Goal: Navigation & Orientation: Find specific page/section

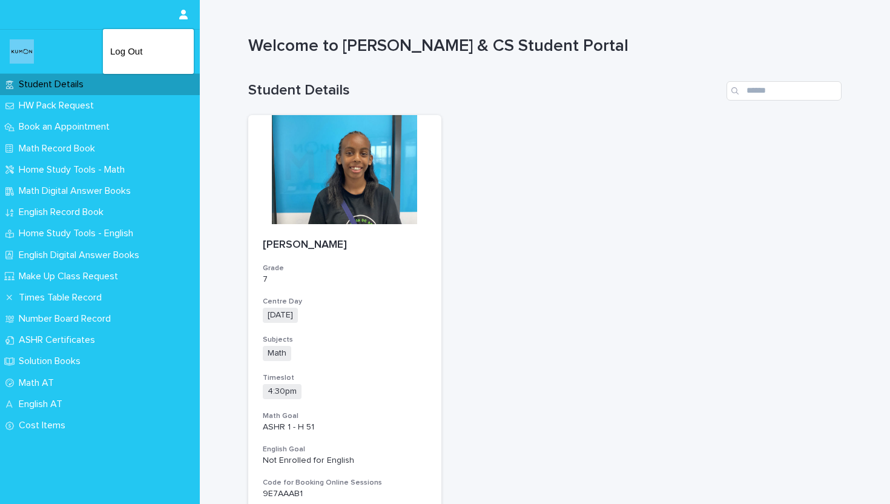
click at [183, 22] on div at bounding box center [445, 252] width 890 height 504
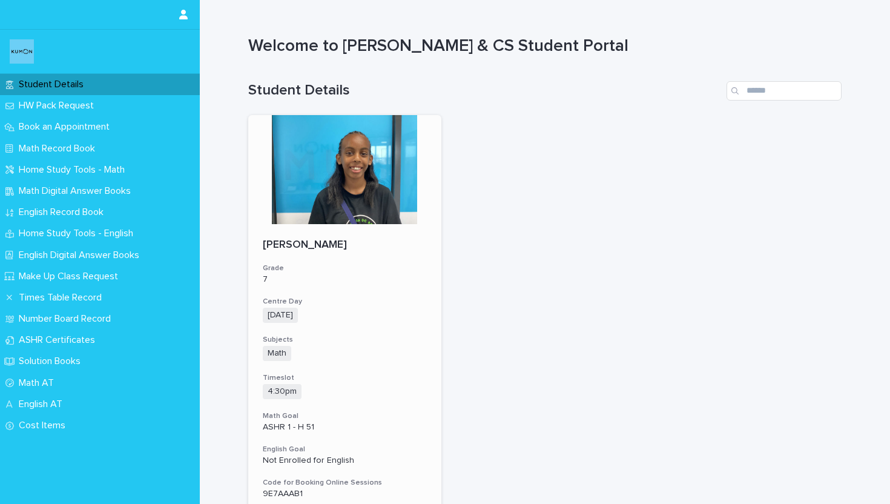
scroll to position [135, 0]
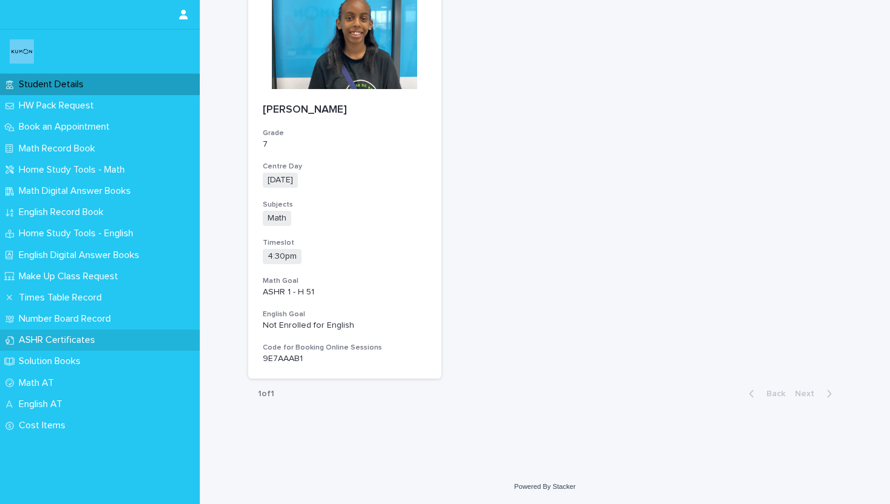
click at [110, 346] on div "ASHR Certificates" at bounding box center [100, 339] width 200 height 21
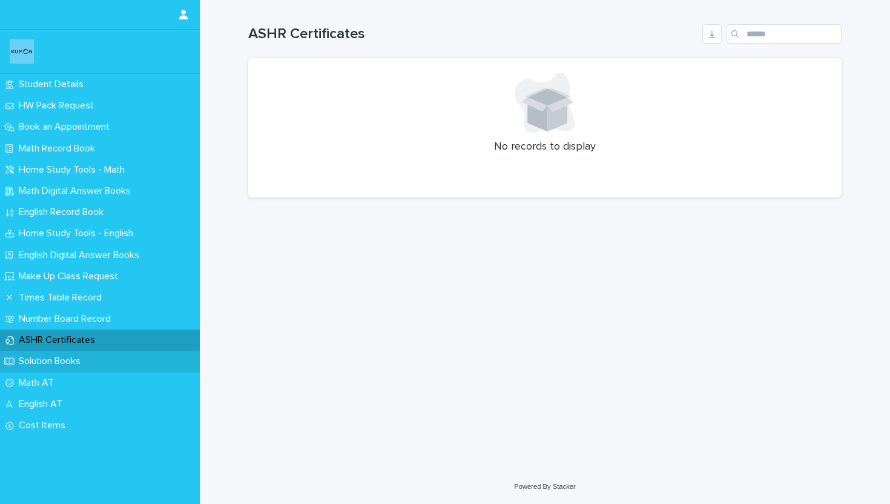
click at [110, 363] on div "Solution Books" at bounding box center [100, 360] width 200 height 21
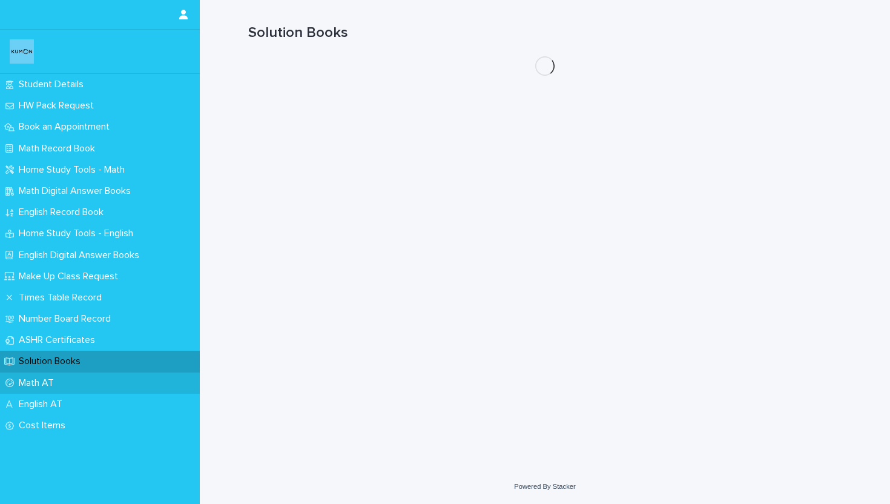
click at [109, 380] on div "Math AT" at bounding box center [100, 382] width 200 height 21
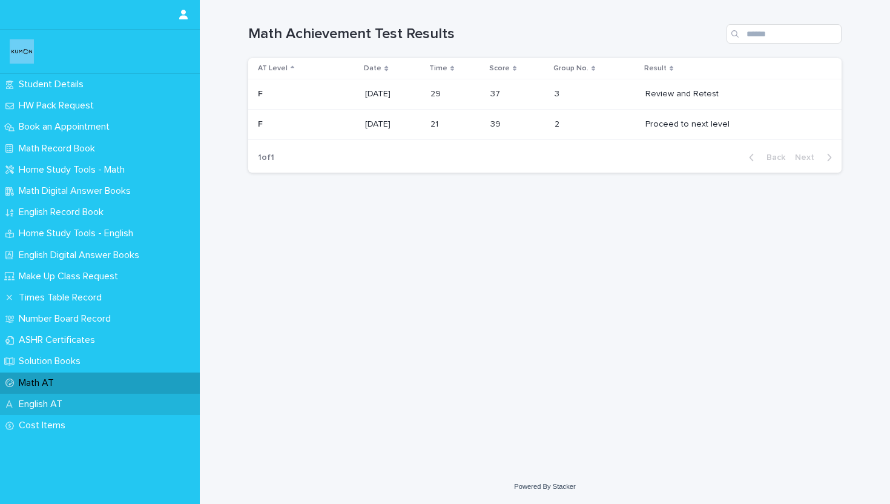
click at [69, 399] on p "English AT" at bounding box center [43, 403] width 58 height 11
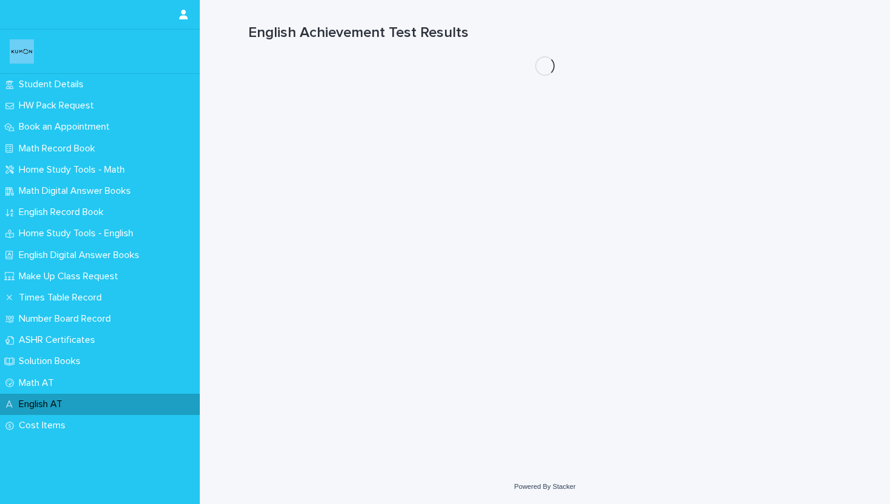
click at [70, 405] on p "English AT" at bounding box center [43, 403] width 58 height 11
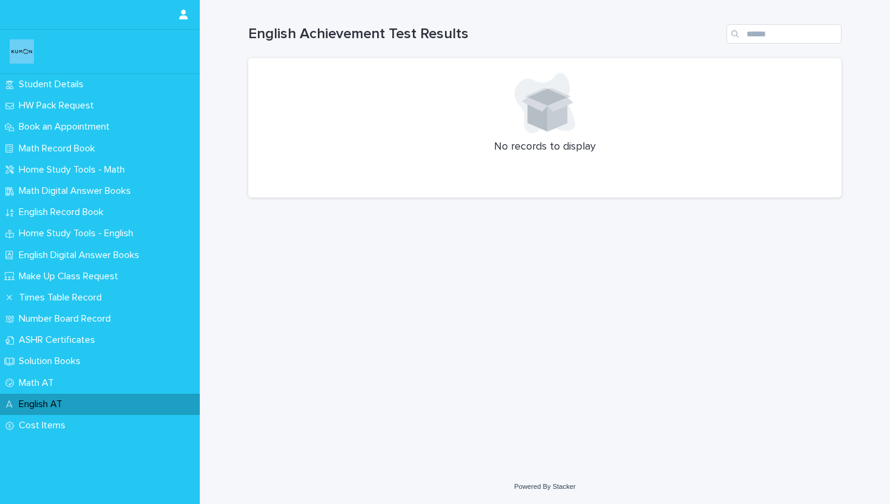
click at [70, 407] on p "English AT" at bounding box center [43, 403] width 58 height 11
click at [74, 428] on div "Cost Items" at bounding box center [100, 425] width 200 height 21
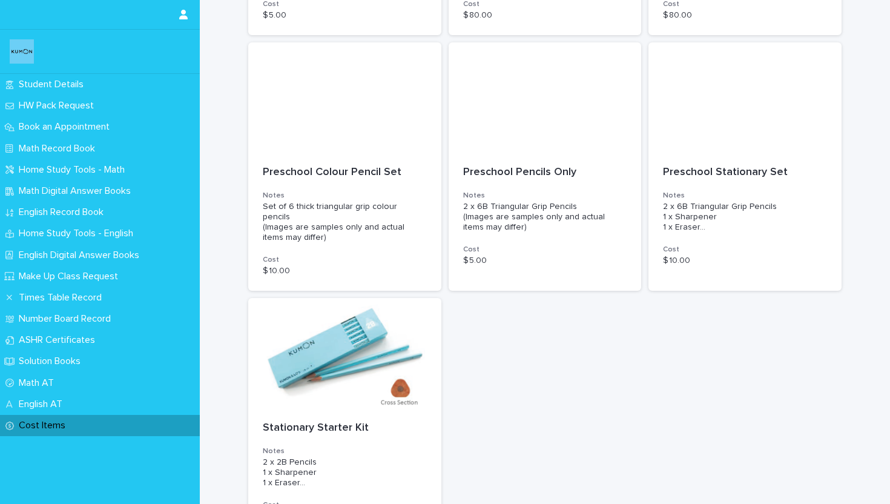
scroll to position [605, 0]
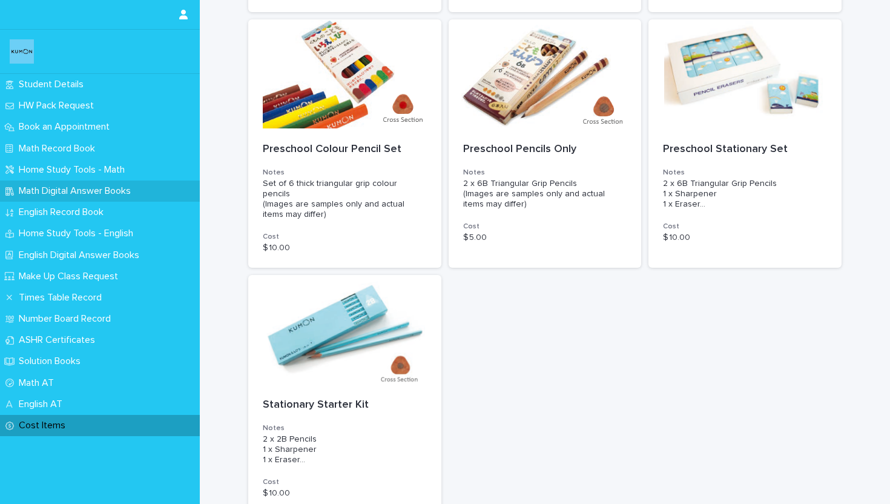
click at [73, 185] on div "Math Digital Answer Books" at bounding box center [100, 190] width 200 height 21
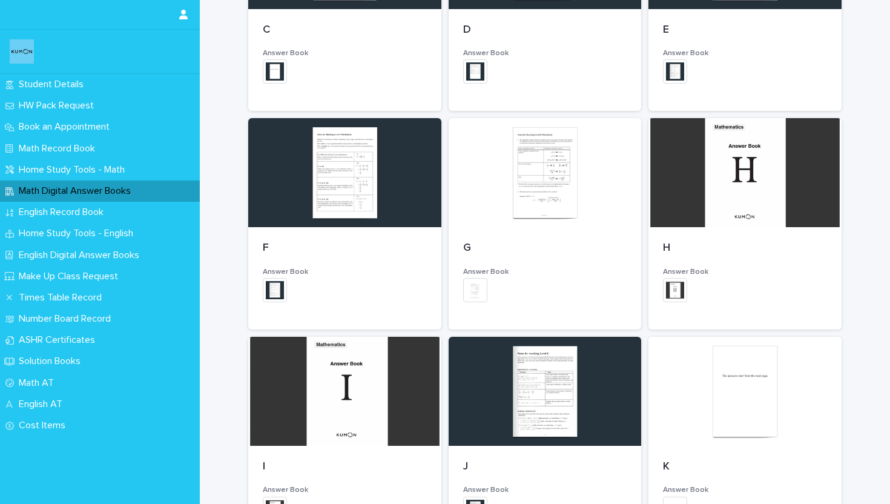
scroll to position [482, 0]
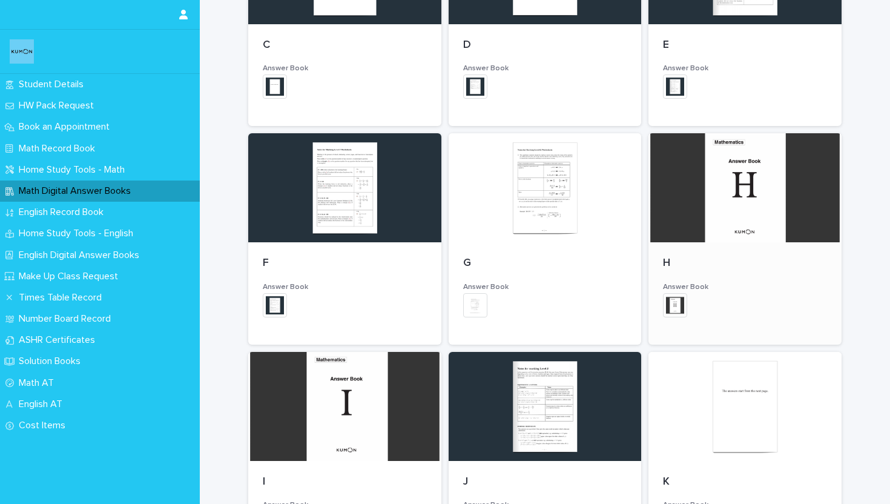
click at [711, 192] on div at bounding box center [744, 187] width 193 height 109
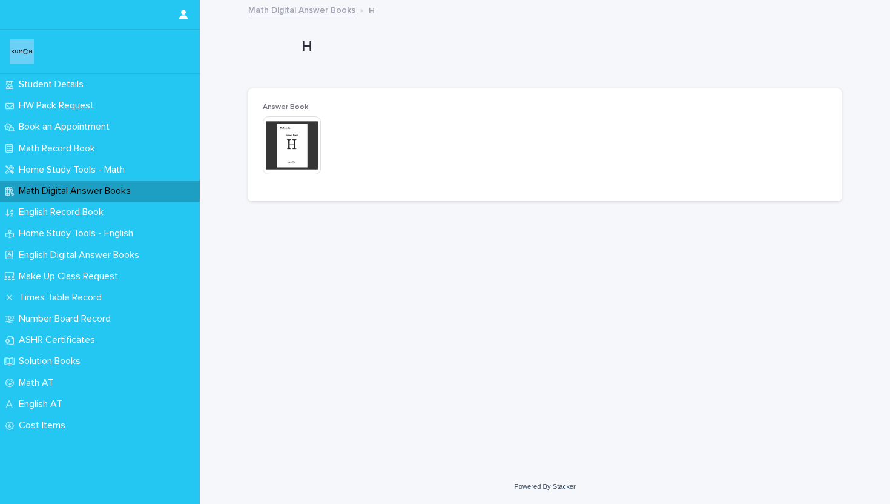
click at [283, 148] on img at bounding box center [292, 145] width 58 height 58
